Goal: Task Accomplishment & Management: Use online tool/utility

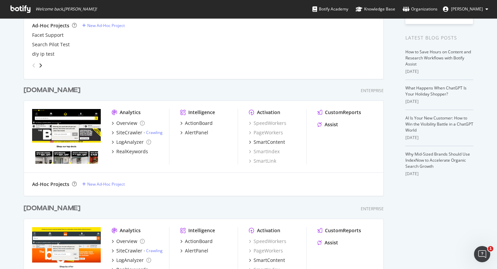
scroll to position [145, 0]
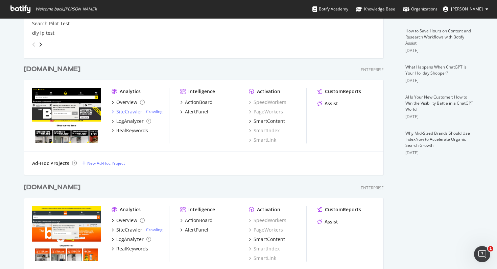
click at [118, 112] on div "SiteCrawler" at bounding box center [129, 111] width 26 height 7
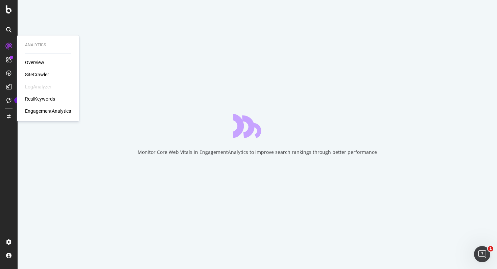
click at [43, 73] on div "SiteCrawler" at bounding box center [37, 74] width 24 height 7
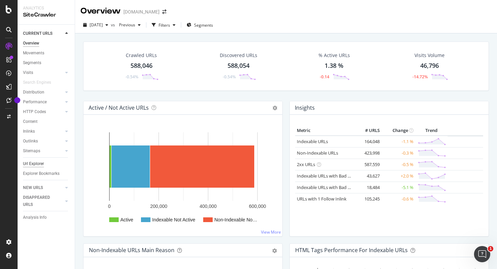
click at [36, 162] on div "Url Explorer" at bounding box center [33, 163] width 21 height 7
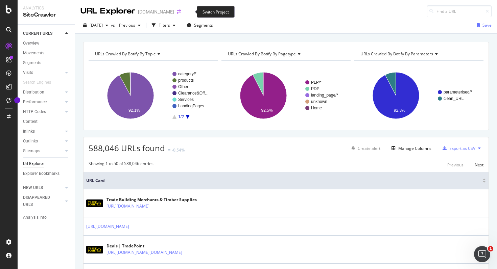
click at [181, 13] on icon "arrow-right-arrow-left" at bounding box center [179, 11] width 4 height 5
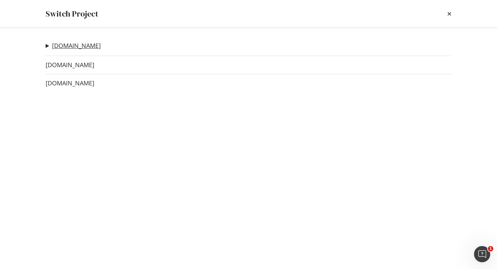
click at [71, 43] on link "[DOMAIN_NAME]" at bounding box center [76, 45] width 49 height 7
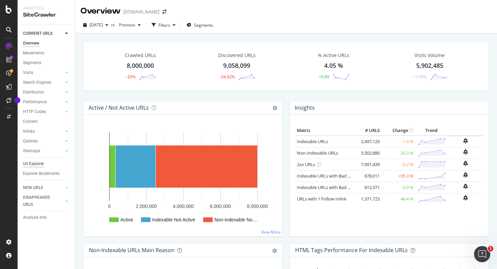
click at [32, 164] on div "Url Explorer" at bounding box center [33, 163] width 21 height 7
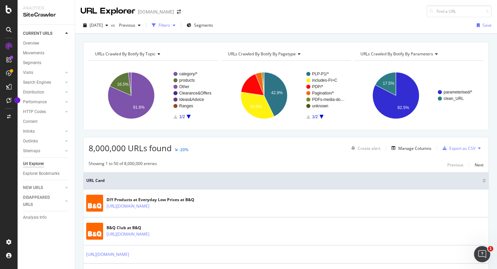
click at [158, 27] on div "button" at bounding box center [153, 25] width 9 height 9
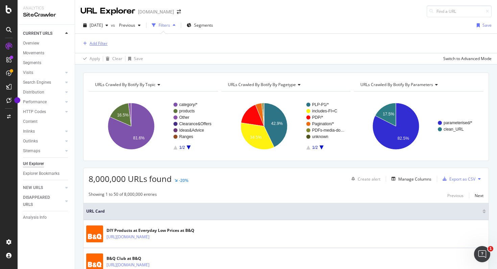
click at [102, 43] on div "Add Filter" at bounding box center [99, 44] width 18 height 6
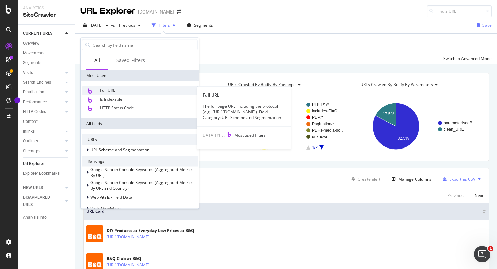
click at [113, 90] on span "Full URL" at bounding box center [107, 91] width 15 height 6
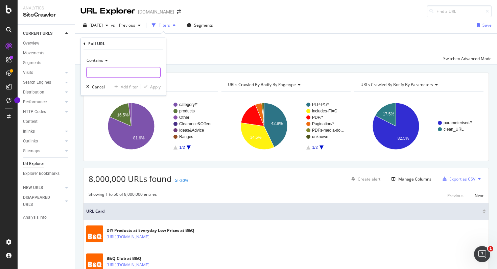
click at [114, 73] on input "text" at bounding box center [123, 72] width 74 height 11
paste input "[DOMAIN_NAME]"
type input "[DOMAIN_NAME]"
click at [154, 87] on div "Apply" at bounding box center [155, 87] width 10 height 6
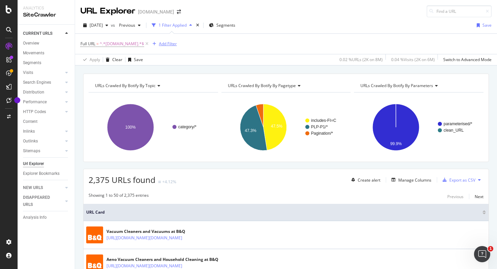
click at [167, 43] on div "Add Filter" at bounding box center [168, 44] width 18 height 6
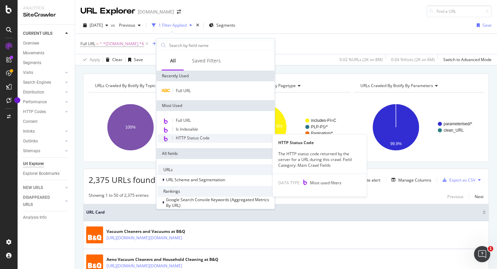
click at [191, 138] on span "HTTP Status Code" at bounding box center [193, 138] width 34 height 6
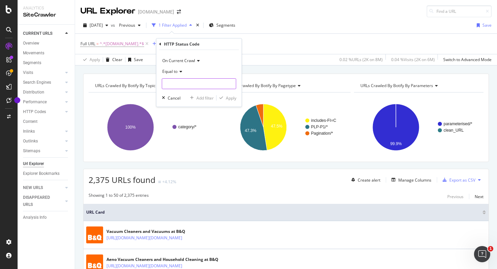
click at [173, 79] on input "number" at bounding box center [199, 83] width 74 height 11
type input "200"
click at [179, 92] on span "200" at bounding box center [185, 93] width 42 height 6
click at [211, 99] on div "Add filter" at bounding box center [204, 98] width 17 height 6
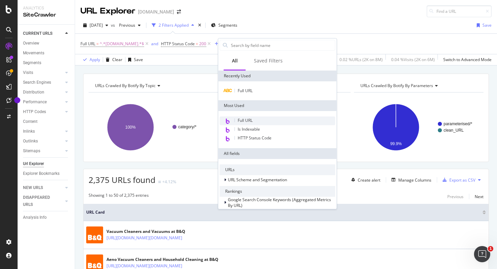
click at [241, 123] on span "Full URL" at bounding box center [245, 121] width 15 height 6
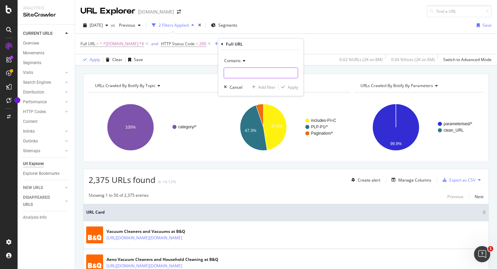
click at [238, 76] on input "text" at bounding box center [261, 73] width 74 height 11
paste input "home-furniture-storage"
type input "home-furniture-storage"
click at [244, 87] on div "Add filter" at bounding box center [266, 87] width 17 height 6
click at [244, 49] on div "Full URL = ^.*[DOMAIN_NAME].*$ and HTTP Status Code = 200 and Full URL = ^.*hom…" at bounding box center [285, 44] width 411 height 20
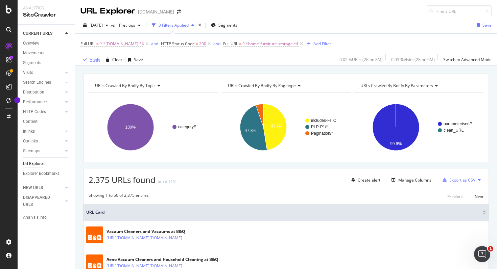
click at [94, 62] on div "Apply" at bounding box center [95, 60] width 10 height 6
click at [244, 41] on div "Add Filter" at bounding box center [322, 44] width 18 height 6
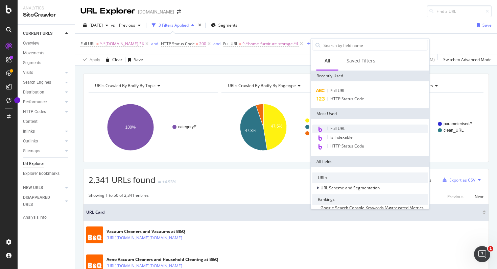
click at [244, 128] on span "Full URL" at bounding box center [337, 129] width 15 height 6
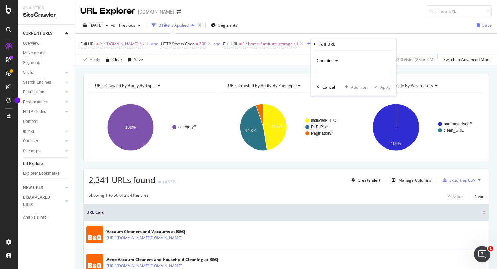
click at [244, 61] on span "Contains" at bounding box center [325, 61] width 17 height 6
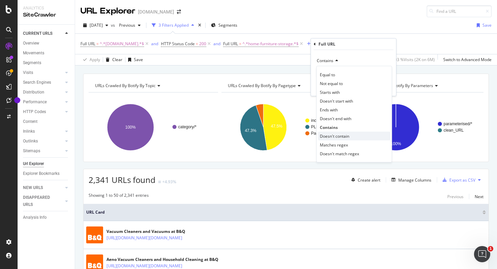
click at [244, 133] on span "Doesn't contain" at bounding box center [334, 136] width 29 height 6
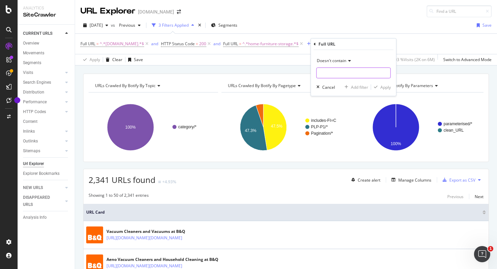
click at [244, 68] on input "text" at bounding box center [354, 73] width 74 height 11
type input "brand"
click at [244, 87] on div "Apply" at bounding box center [385, 87] width 10 height 6
click at [244, 45] on span "Full URL ≠ ^.*brand.*$" at bounding box center [336, 44] width 42 height 6
click at [244, 71] on input "brand" at bounding box center [360, 72] width 64 height 11
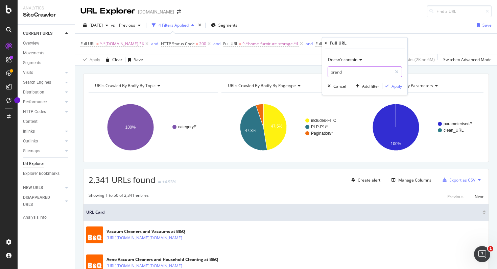
click at [244, 71] on input "brand" at bounding box center [360, 72] width 64 height 11
type input "Brand"
click at [244, 85] on icon "button" at bounding box center [387, 86] width 4 height 4
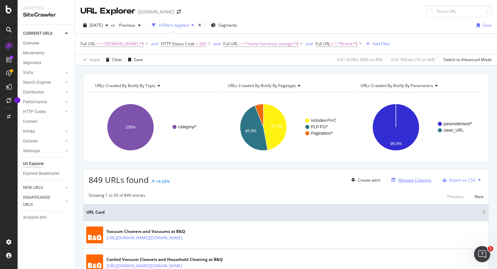
click at [244, 177] on div "Manage Columns" at bounding box center [410, 179] width 43 height 7
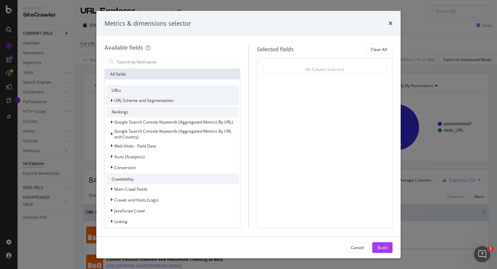
click at [112, 100] on icon "modal" at bounding box center [111, 101] width 2 height 4
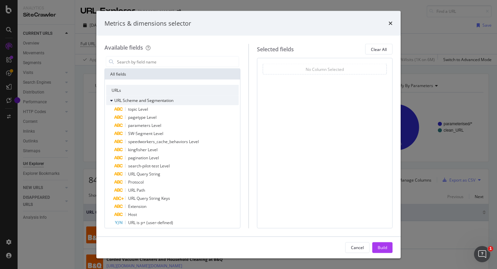
click at [112, 100] on icon "modal" at bounding box center [111, 101] width 3 height 4
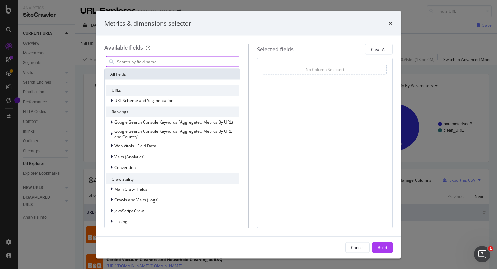
click at [123, 59] on input "modal" at bounding box center [177, 62] width 122 height 10
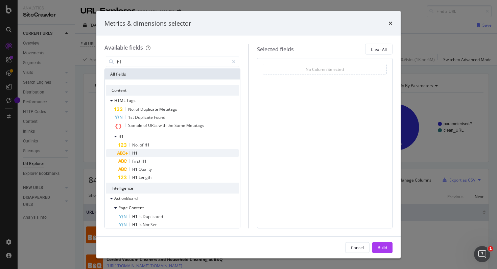
click at [135, 153] on span "H1" at bounding box center [134, 153] width 5 height 6
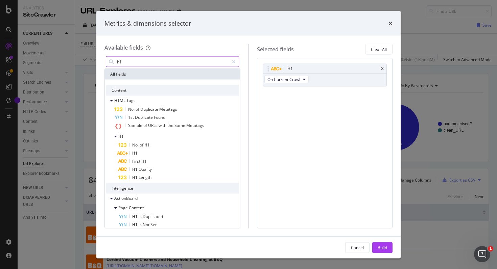
drag, startPoint x: 143, startPoint y: 63, endPoint x: 125, endPoint y: 59, distance: 18.0
click at [125, 59] on input "h1" at bounding box center [172, 62] width 113 height 10
click at [128, 60] on input "h1" at bounding box center [172, 62] width 113 height 10
drag, startPoint x: 128, startPoint y: 60, endPoint x: 121, endPoint y: 58, distance: 7.2
click at [121, 58] on input "h1" at bounding box center [172, 62] width 113 height 10
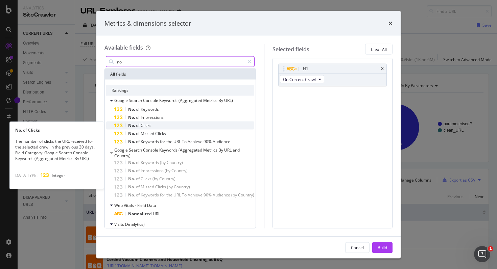
type input "no"
click at [143, 122] on div "No. of Clicks" at bounding box center [184, 126] width 140 height 8
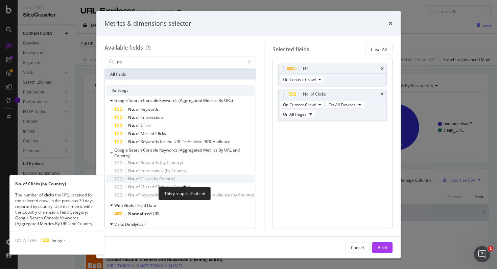
click at [147, 177] on span "Clicks" at bounding box center [147, 179] width 12 height 6
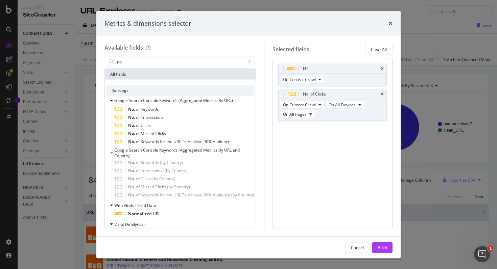
click at [185, 21] on div "Metrics & dimensions selector" at bounding box center [147, 23] width 86 height 9
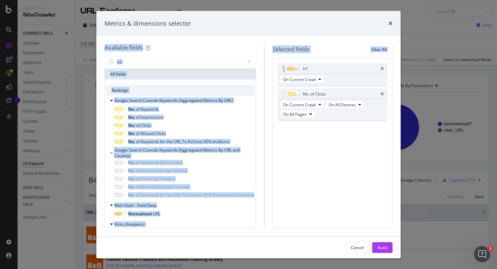
drag, startPoint x: 265, startPoint y: 26, endPoint x: 306, endPoint y: 83, distance: 71.0
click at [244, 73] on div "Metrics & dimensions selector Available fields no All fields Rankings Google Se…" at bounding box center [248, 135] width 304 height 248
click at [207, 25] on div "Metrics & dimensions selector" at bounding box center [248, 23] width 288 height 9
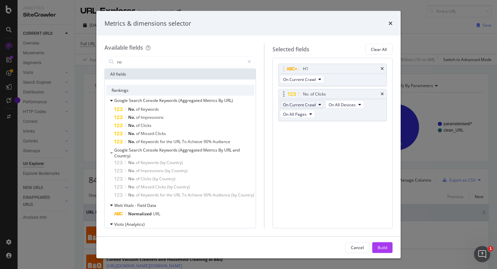
click at [244, 104] on icon "modal" at bounding box center [319, 105] width 3 height 4
click at [244, 116] on icon "modal" at bounding box center [310, 114] width 3 height 4
click at [244, 102] on span "On All Devices" at bounding box center [341, 105] width 27 height 6
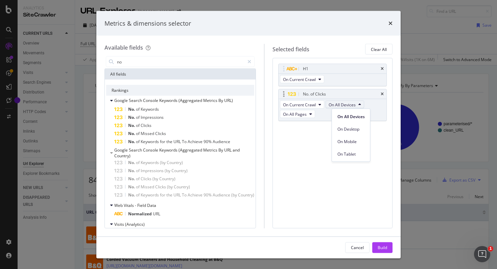
click at [244, 102] on span "On All Devices" at bounding box center [341, 105] width 27 height 6
click at [244, 97] on div "modal" at bounding box center [284, 94] width 8 height 7
click at [244, 98] on body "Analytics SiteCrawler CURRENT URLS Overview Movements Segments Visits Analysis …" at bounding box center [248, 134] width 497 height 269
click at [244, 24] on icon "times" at bounding box center [390, 23] width 4 height 5
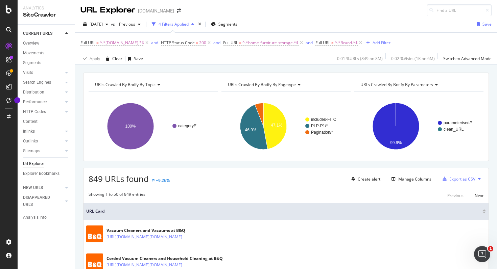
scroll to position [1, 0]
click at [111, 26] on div "[DATE]" at bounding box center [95, 24] width 30 height 10
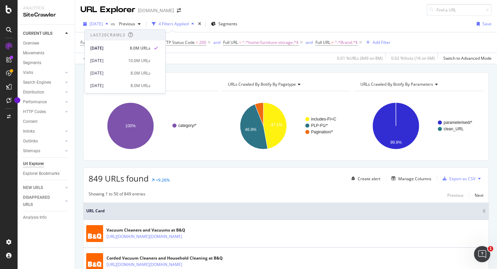
click at [111, 26] on div "[DATE]" at bounding box center [95, 24] width 30 height 10
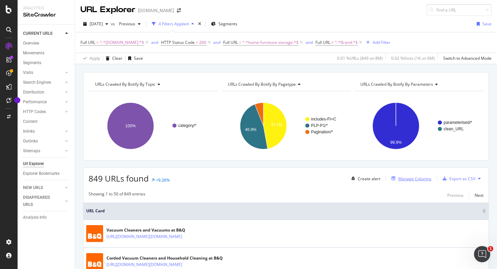
click at [244, 178] on div "Manage Columns" at bounding box center [414, 179] width 33 height 6
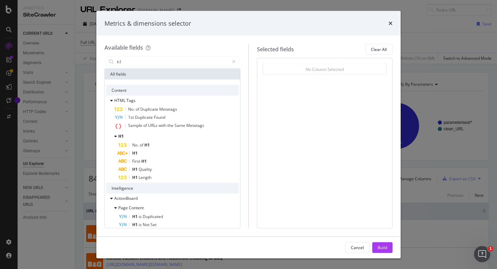
type input "h"
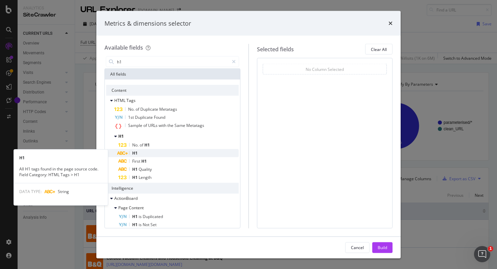
click at [143, 152] on div "H1" at bounding box center [178, 153] width 120 height 8
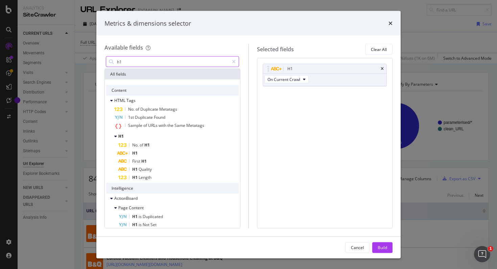
drag, startPoint x: 174, startPoint y: 64, endPoint x: 134, endPoint y: 64, distance: 39.9
click at [134, 64] on input "h1" at bounding box center [172, 62] width 113 height 10
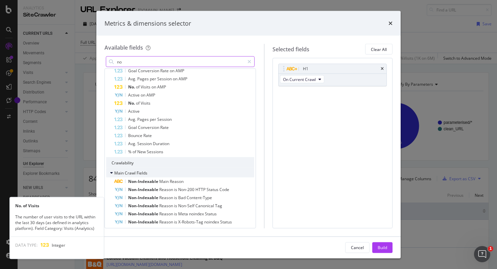
scroll to position [194, 0]
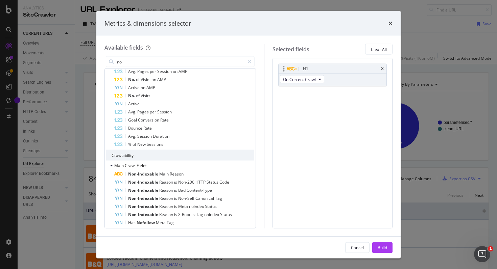
click at [244, 65] on div "H1" at bounding box center [332, 68] width 108 height 9
drag, startPoint x: 383, startPoint y: 69, endPoint x: 361, endPoint y: 70, distance: 22.3
click at [244, 69] on div "H1" at bounding box center [332, 68] width 108 height 9
click at [244, 68] on icon "times" at bounding box center [381, 69] width 3 height 4
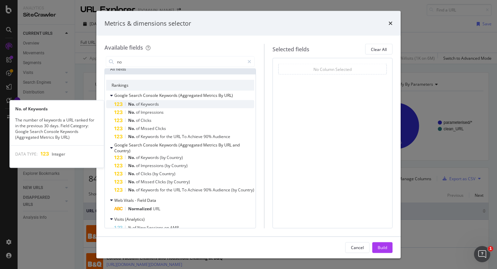
scroll to position [0, 0]
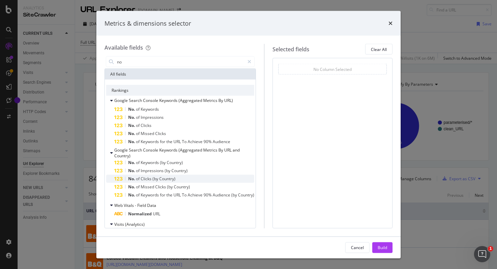
click at [164, 176] on span "Country)" at bounding box center [167, 179] width 16 height 6
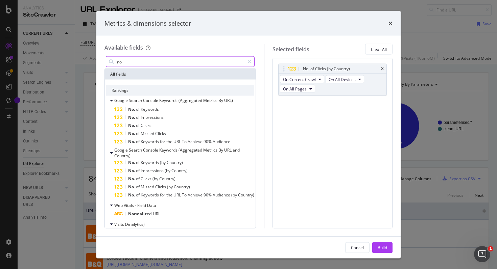
click at [153, 66] on input "no" at bounding box center [180, 62] width 128 height 10
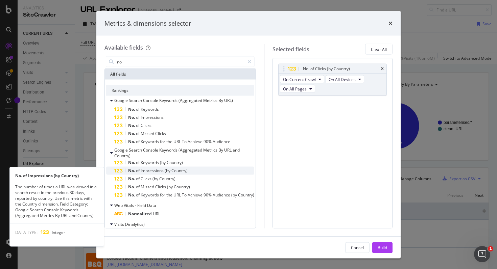
click at [155, 172] on span "Impressions" at bounding box center [153, 171] width 24 height 6
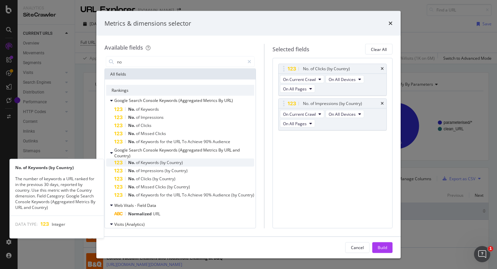
click at [161, 159] on div "No. of Keywords (by Country)" at bounding box center [184, 163] width 140 height 8
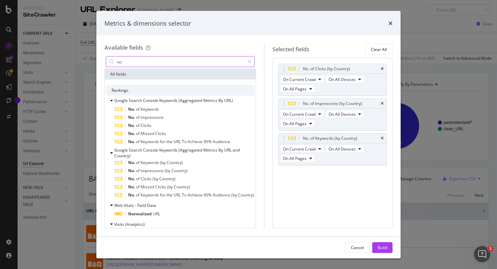
click at [145, 62] on input "no" at bounding box center [180, 62] width 128 height 10
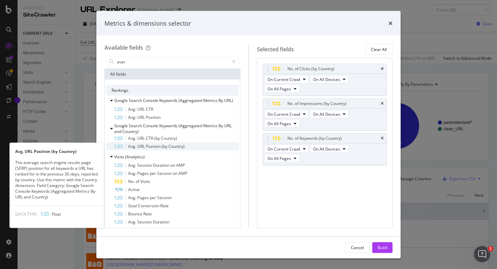
click at [152, 146] on span "Position" at bounding box center [154, 147] width 16 height 6
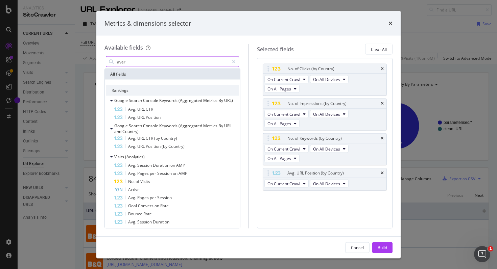
click at [128, 62] on input "aver" at bounding box center [172, 62] width 113 height 10
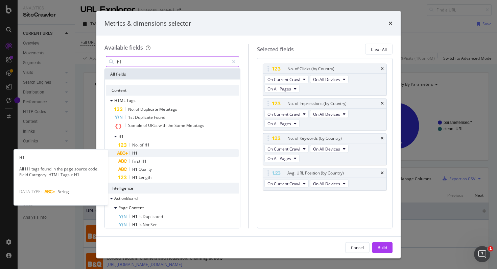
type input "h1"
click at [140, 149] on div "H1" at bounding box center [178, 153] width 120 height 8
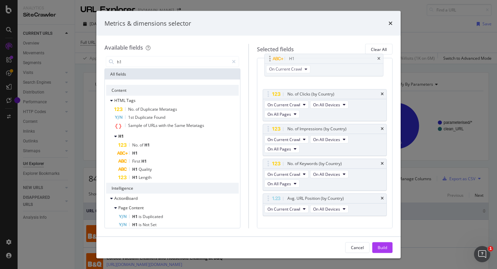
drag, startPoint x: 317, startPoint y: 199, endPoint x: 318, endPoint y: 59, distance: 140.2
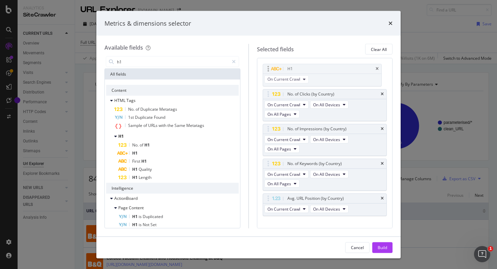
click at [244, 59] on body "Analytics SiteCrawler CURRENT URLS Overview Movements Segments Visits Analysis …" at bounding box center [248, 134] width 497 height 269
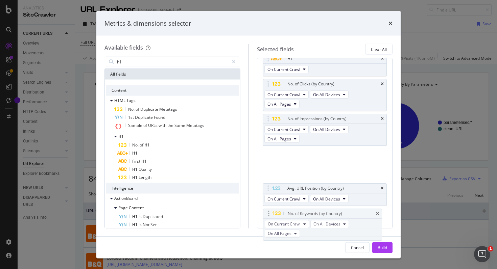
scroll to position [10, 0]
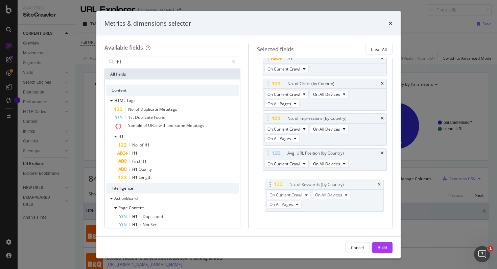
drag, startPoint x: 316, startPoint y: 165, endPoint x: 318, endPoint y: 185, distance: 21.0
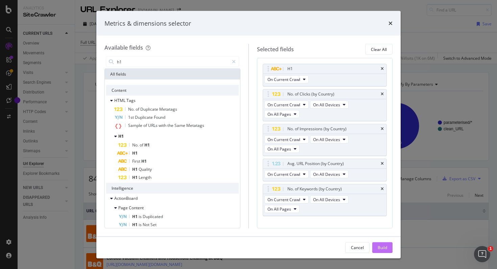
click at [244, 243] on button "Build" at bounding box center [382, 247] width 20 height 11
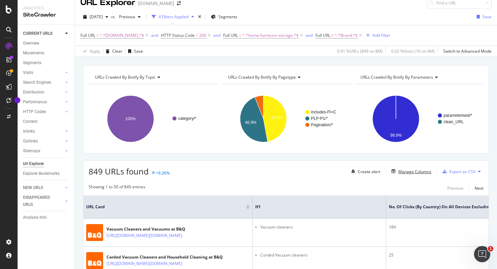
scroll to position [31, 0]
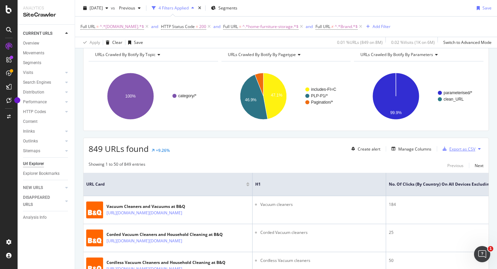
click at [244, 146] on div "Export as CSV" at bounding box center [457, 149] width 35 height 10
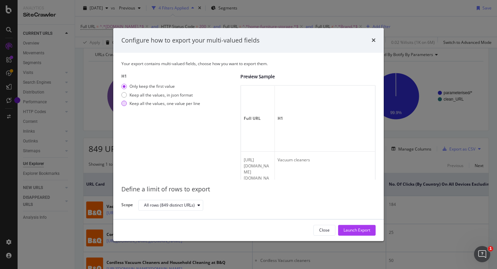
click at [147, 104] on div "Keep all the values, one value per line" at bounding box center [164, 104] width 71 height 6
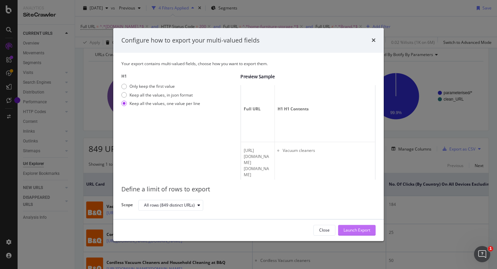
click at [244, 227] on div "Launch Export" at bounding box center [356, 230] width 27 height 10
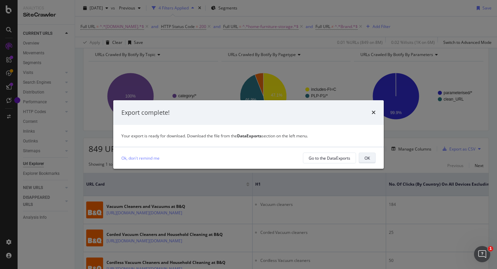
click at [244, 155] on button "OK" at bounding box center [366, 158] width 17 height 11
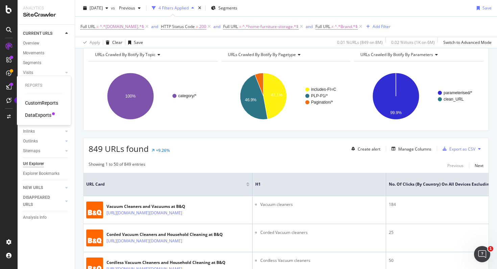
click at [42, 112] on div "DataExports" at bounding box center [38, 115] width 26 height 7
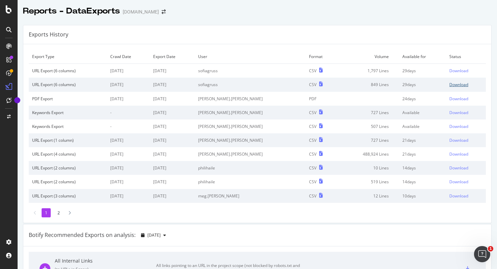
click at [244, 85] on div "Download" at bounding box center [458, 85] width 19 height 6
click at [10, 45] on icon at bounding box center [8, 46] width 5 height 5
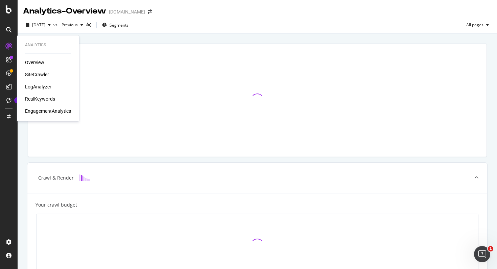
click at [40, 75] on div "SiteCrawler" at bounding box center [37, 74] width 24 height 7
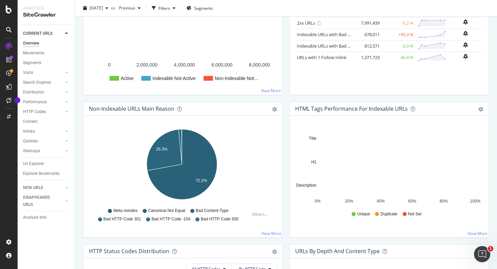
scroll to position [59, 0]
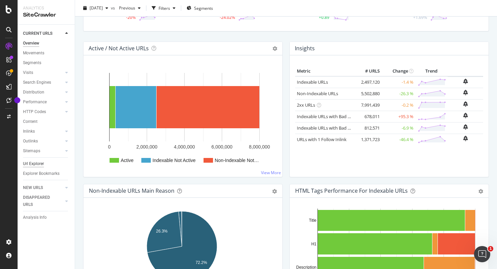
click at [40, 165] on div "Url Explorer" at bounding box center [33, 163] width 21 height 7
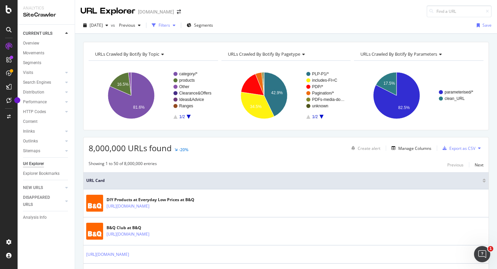
click at [170, 23] on div "Filters" at bounding box center [163, 25] width 11 height 6
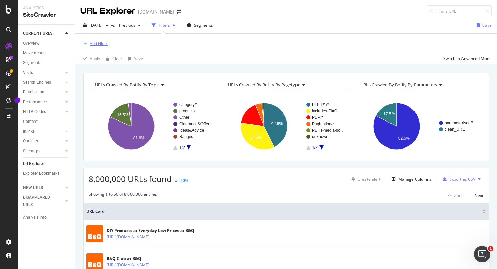
click at [93, 41] on div "Add Filter" at bounding box center [99, 44] width 18 height 6
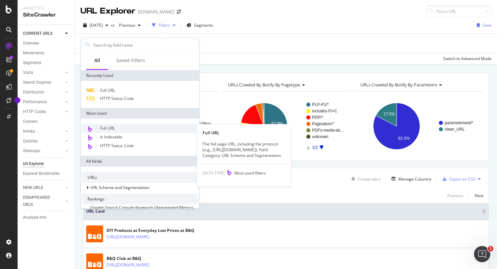
click at [110, 128] on span "Full URL" at bounding box center [107, 128] width 15 height 6
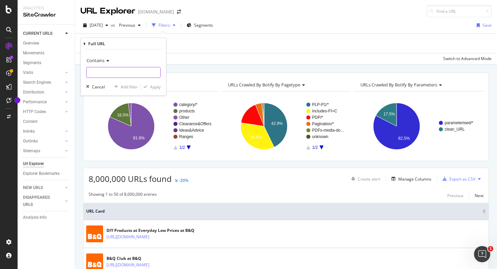
click at [121, 71] on input "text" at bounding box center [123, 72] width 74 height 11
paste input "[DOMAIN_NAME]"
type input "[DOMAIN_NAME]"
click at [149, 89] on div "Apply" at bounding box center [151, 87] width 20 height 6
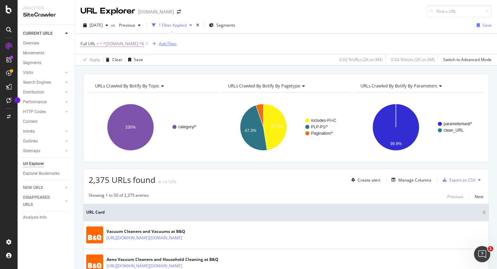
click at [173, 46] on div "Add Filter" at bounding box center [168, 44] width 18 height 6
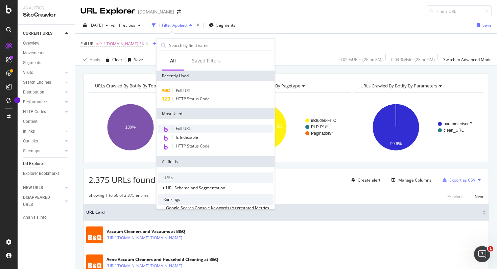
click at [187, 126] on span "Full URL" at bounding box center [183, 129] width 15 height 6
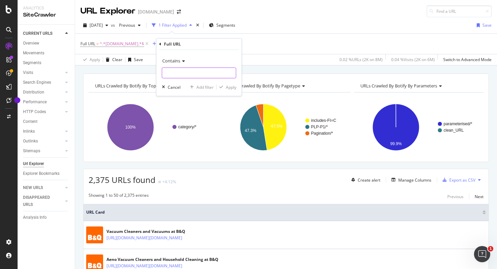
click at [174, 74] on input "text" at bounding box center [199, 73] width 74 height 11
paste input "home-furniture-storage"
type input "home-furniture-storage"
click at [224, 85] on div "button" at bounding box center [221, 87] width 9 height 4
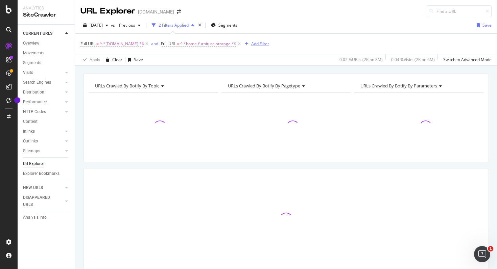
click at [244, 44] on icon "button" at bounding box center [247, 44] width 4 height 4
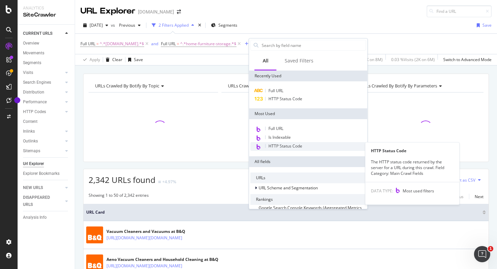
click at [244, 144] on span "HTTP Status Code" at bounding box center [285, 146] width 34 height 6
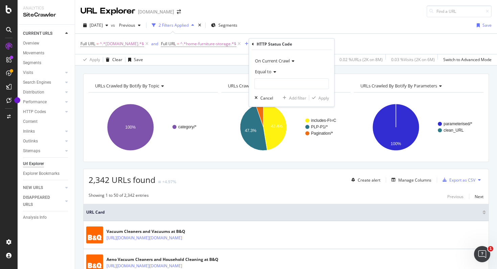
click at [244, 78] on div "Equal to" at bounding box center [291, 77] width 74 height 23
click at [244, 84] on input "number" at bounding box center [291, 83] width 74 height 11
type input "200"
click at [244, 91] on span "200" at bounding box center [277, 93] width 42 height 6
click at [244, 100] on div "Apply" at bounding box center [323, 98] width 10 height 6
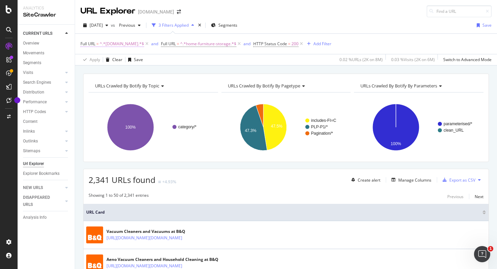
click at [116, 47] on span "^.*[DOMAIN_NAME].*$" at bounding box center [122, 43] width 44 height 9
click at [106, 61] on icon at bounding box center [106, 60] width 5 height 4
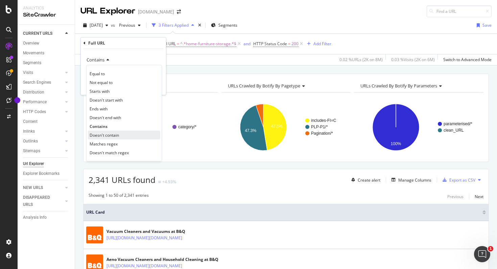
click at [103, 139] on div "Doesn't contain" at bounding box center [124, 135] width 72 height 9
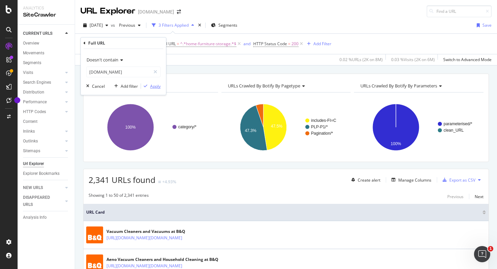
click at [149, 89] on div "Apply" at bounding box center [151, 86] width 20 height 6
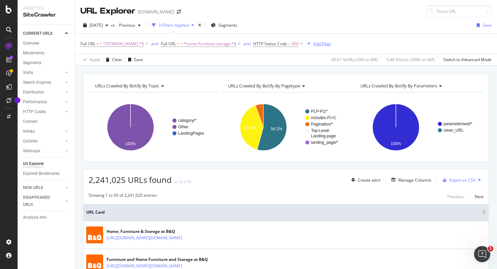
click at [244, 46] on div "Add Filter" at bounding box center [322, 44] width 18 height 6
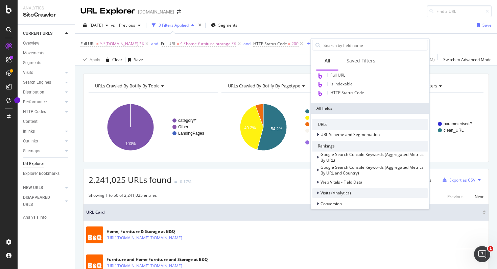
scroll to position [51, 0]
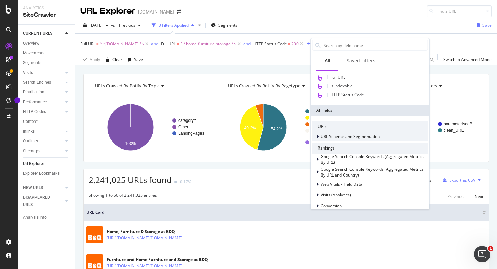
click at [244, 136] on icon at bounding box center [318, 137] width 2 height 4
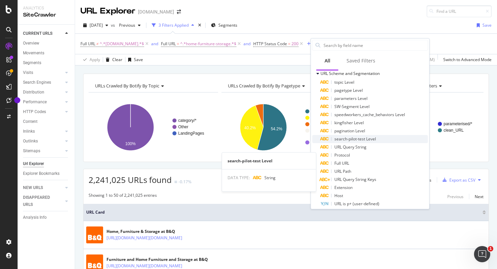
scroll to position [76, 0]
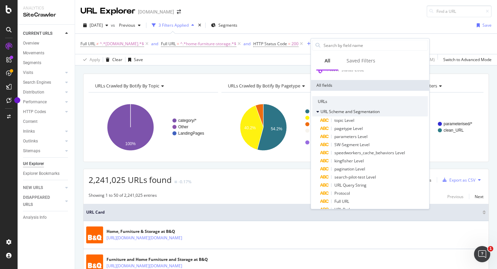
click at [244, 110] on span "URL Scheme and Segmentation" at bounding box center [349, 112] width 59 height 6
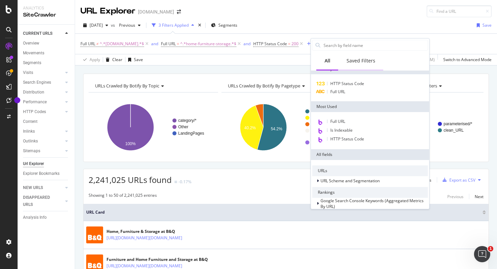
scroll to position [0, 0]
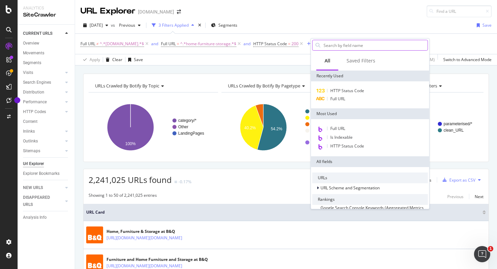
click at [244, 47] on input "text" at bounding box center [375, 45] width 105 height 10
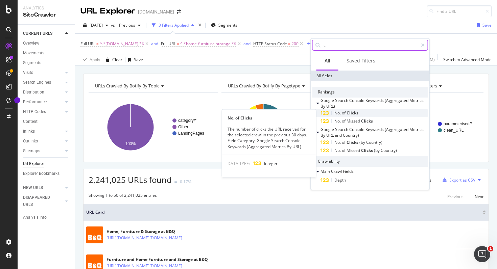
type input "cli"
click at [244, 115] on span "No." at bounding box center [337, 113] width 7 height 6
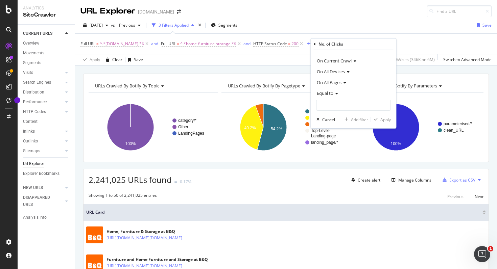
click at [244, 92] on span "Equal to" at bounding box center [325, 93] width 17 height 6
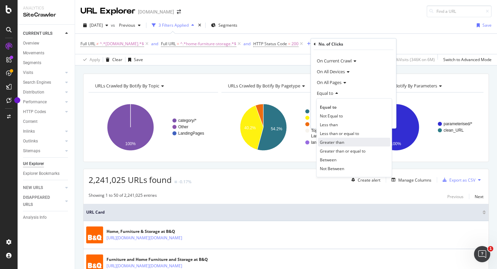
click at [244, 143] on span "Greater than" at bounding box center [332, 143] width 24 height 6
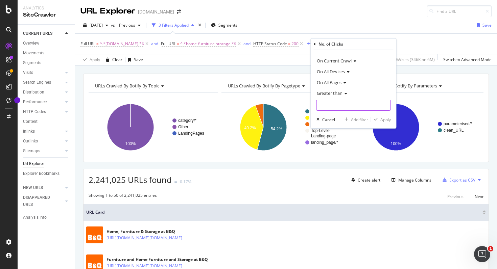
click at [244, 102] on input "number" at bounding box center [353, 105] width 74 height 11
type input "0"
type input "1"
click at [244, 123] on div "On Current Crawl On All Devices On All Pages Greater than 1 Cancel Add filter A…" at bounding box center [353, 89] width 85 height 78
click at [244, 122] on div "Apply" at bounding box center [385, 120] width 10 height 6
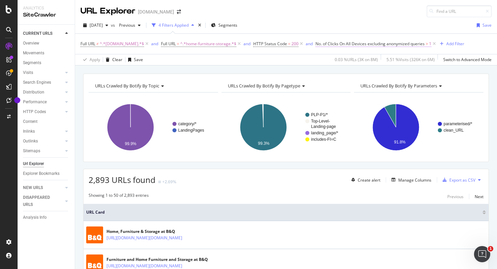
click at [244, 45] on span "No. of Clicks On All Devices excluding anonymized queries" at bounding box center [369, 44] width 109 height 6
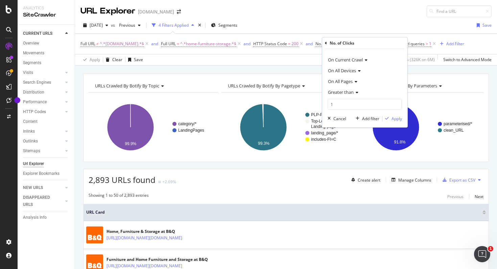
click at [244, 91] on span "Greater than" at bounding box center [341, 92] width 26 height 6
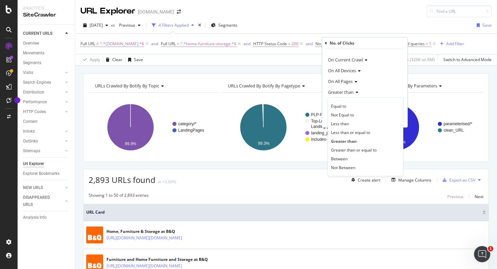
click at [244, 93] on div "Greater than" at bounding box center [364, 92] width 74 height 11
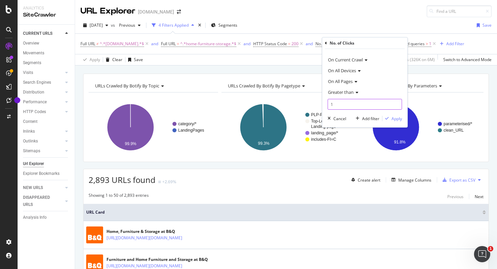
click at [244, 102] on input "1" at bounding box center [364, 104] width 74 height 11
type input "4"
click at [244, 117] on div "Apply" at bounding box center [396, 119] width 10 height 6
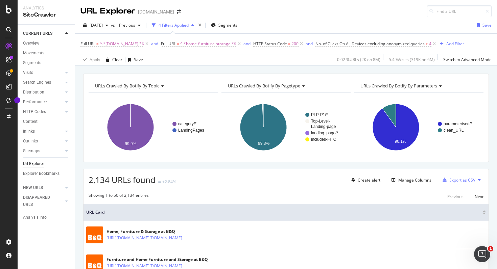
scroll to position [73, 0]
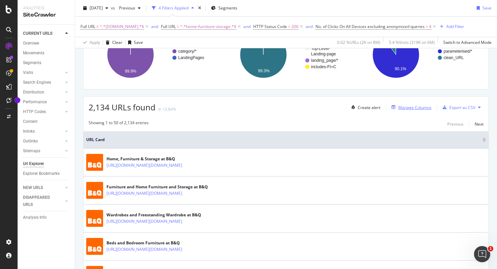
click at [244, 108] on div "Manage Columns" at bounding box center [414, 108] width 33 height 6
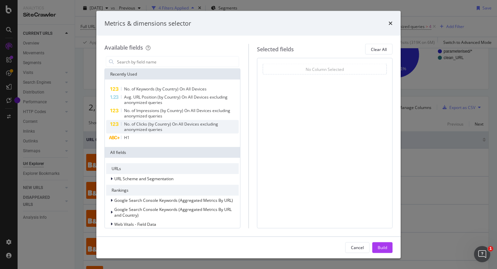
click at [158, 126] on span "No. of Clicks (by Country) On All Devices excluding anonymized queries" at bounding box center [171, 126] width 94 height 11
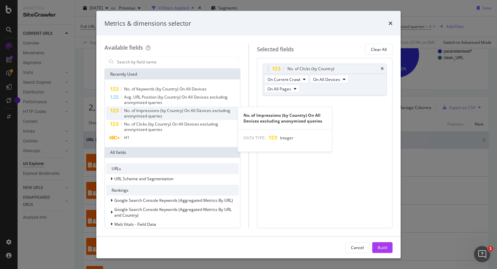
click at [150, 113] on span "No. of Impressions (by Country) On All Devices excluding anonymized queries" at bounding box center [177, 113] width 106 height 11
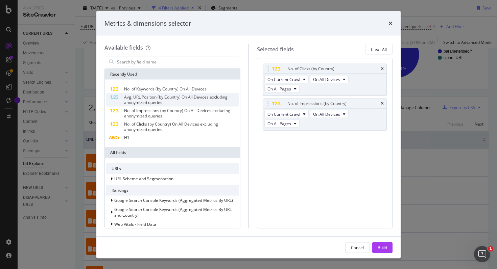
click at [149, 98] on span "Avg. URL Position (by Country) On All Devices excluding anonymized queries" at bounding box center [175, 99] width 103 height 11
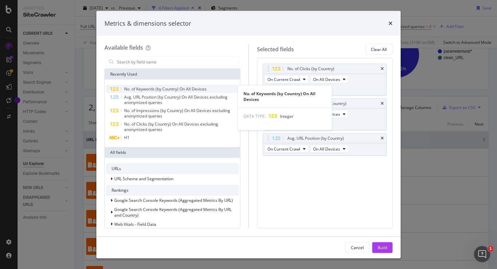
click at [148, 90] on span "No. of Keywords (by Country) On All Devices" at bounding box center [165, 89] width 82 height 6
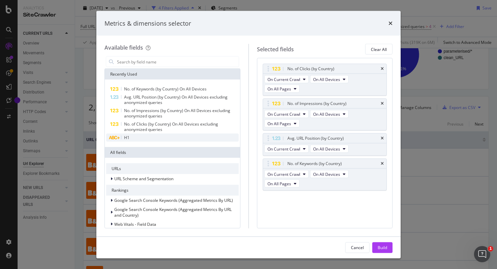
click at [133, 140] on div "H1" at bounding box center [172, 138] width 132 height 8
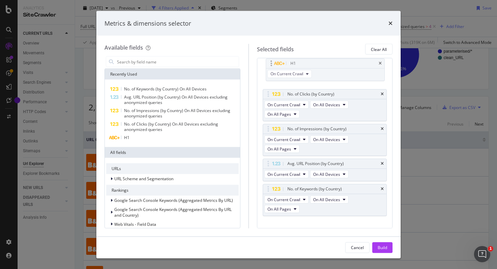
drag, startPoint x: 295, startPoint y: 202, endPoint x: 298, endPoint y: 66, distance: 135.5
click at [244, 66] on body "Analytics SiteCrawler CURRENT URLS Overview Movements Segments Visits Analysis …" at bounding box center [248, 134] width 497 height 269
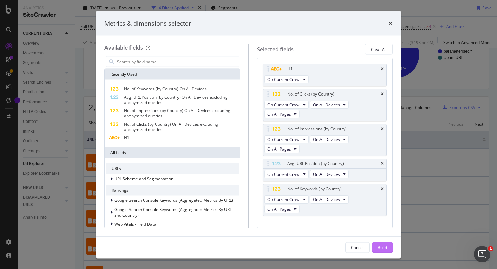
click at [244, 243] on button "Build" at bounding box center [382, 247] width 20 height 11
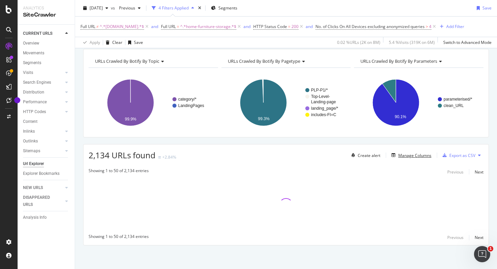
scroll to position [25, 0]
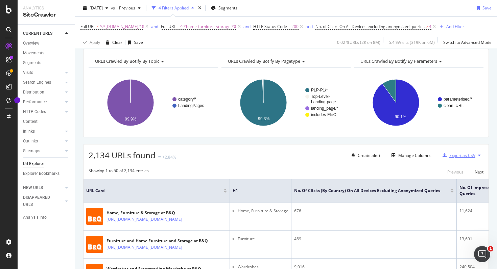
click at [244, 153] on div "Export as CSV" at bounding box center [462, 156] width 26 height 6
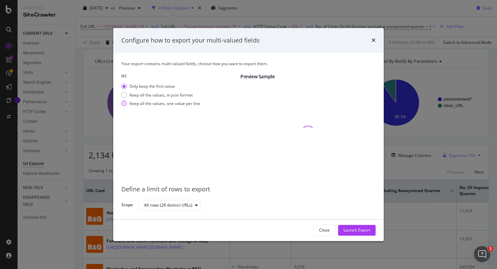
click at [128, 105] on div "Keep all the values, one value per line" at bounding box center [160, 104] width 79 height 6
click at [244, 233] on div "Launch Export" at bounding box center [356, 230] width 27 height 10
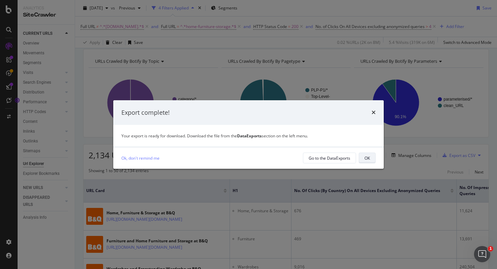
click at [244, 160] on div "OK" at bounding box center [366, 158] width 5 height 6
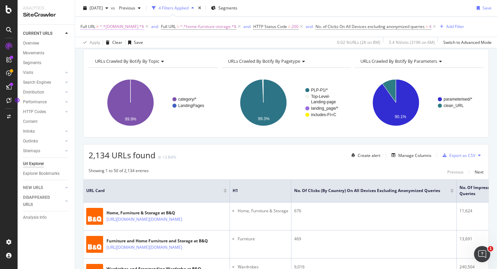
click at [92, 26] on span "Full URL" at bounding box center [87, 27] width 15 height 6
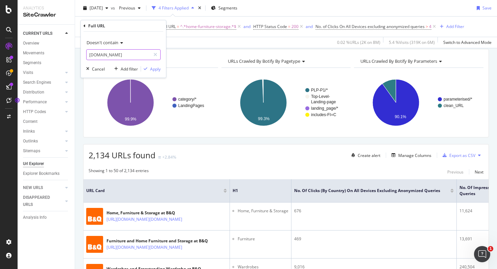
click at [108, 54] on input "[DOMAIN_NAME]" at bounding box center [118, 54] width 64 height 11
click at [106, 41] on span "Doesn't contain" at bounding box center [102, 43] width 32 height 6
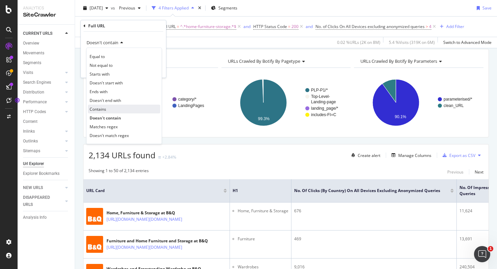
click at [113, 113] on div "Contains" at bounding box center [124, 109] width 72 height 9
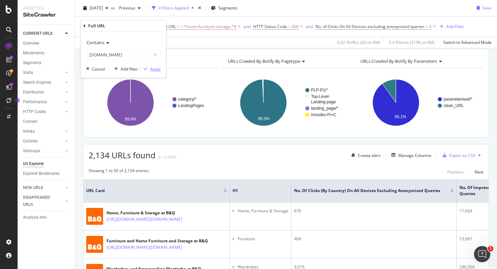
click at [150, 69] on div "button" at bounding box center [145, 69] width 9 height 4
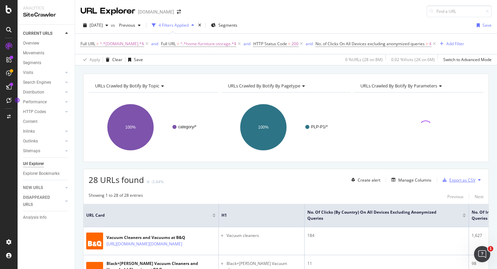
click at [244, 180] on div "Export as CSV" at bounding box center [462, 180] width 26 height 6
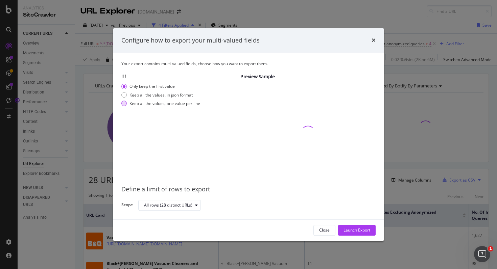
click at [128, 104] on div "Keep all the values, one value per line" at bounding box center [160, 104] width 79 height 6
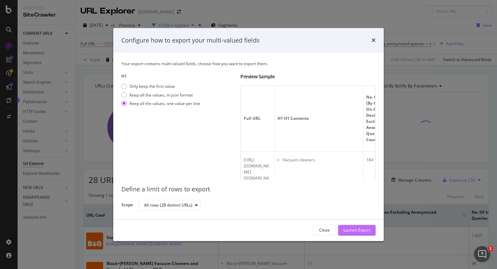
click at [244, 232] on div "Launch Export" at bounding box center [356, 231] width 27 height 6
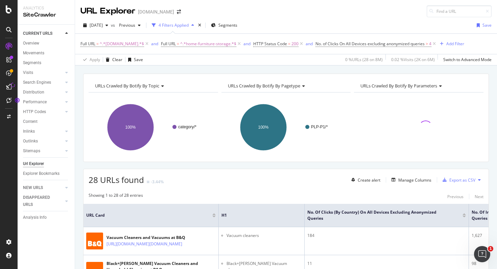
click at [8, 86] on icon at bounding box center [8, 86] width 5 height 5
click at [244, 180] on div "Export as CSV" at bounding box center [462, 180] width 26 height 6
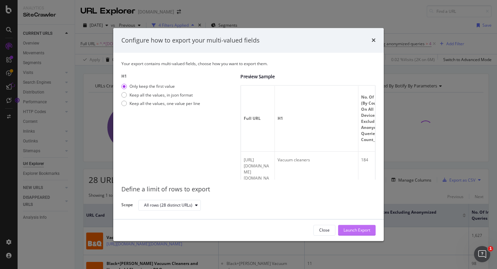
click at [244, 228] on div "Launch Export" at bounding box center [356, 231] width 27 height 6
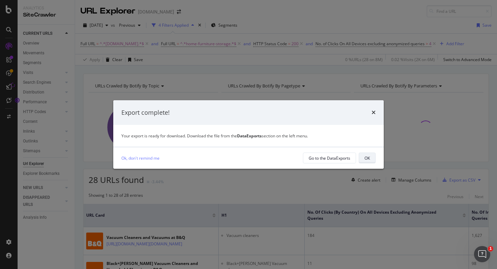
click at [244, 163] on button "OK" at bounding box center [366, 158] width 17 height 11
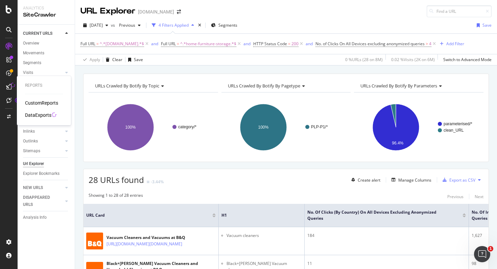
click at [42, 112] on div "DataExports" at bounding box center [38, 115] width 26 height 7
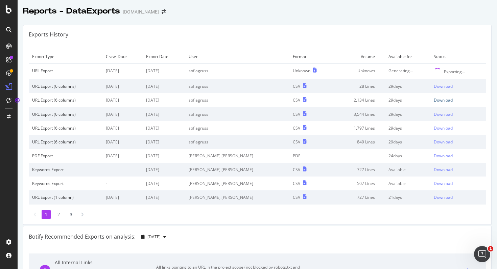
click at [244, 99] on div "Download" at bounding box center [442, 100] width 19 height 6
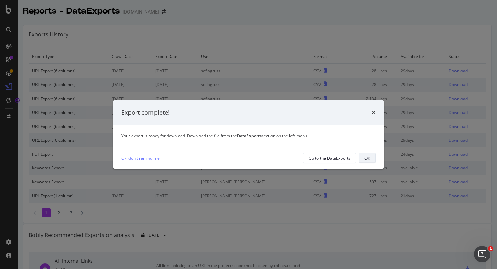
click at [244, 156] on button "OK" at bounding box center [366, 158] width 17 height 11
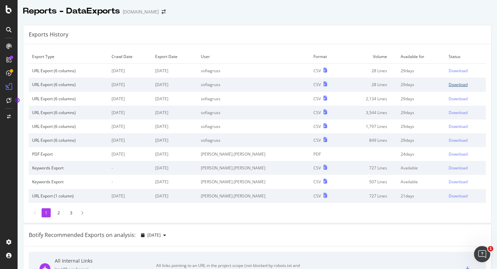
click at [244, 84] on div "Download" at bounding box center [457, 85] width 19 height 6
